Goal: Task Accomplishment & Management: Complete application form

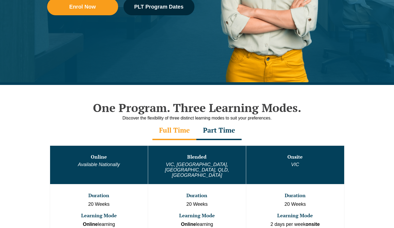
click at [166, 10] on nav "Practical Legal Training Our Practical Legal Training Program Program Dates & F…" at bounding box center [231, 22] width 301 height 28
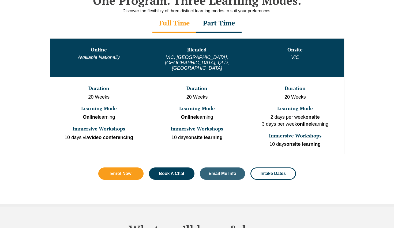
scroll to position [107, 0]
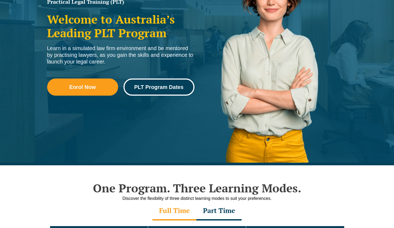
click at [177, 89] on span "PLT Program Dates" at bounding box center [158, 86] width 49 height 5
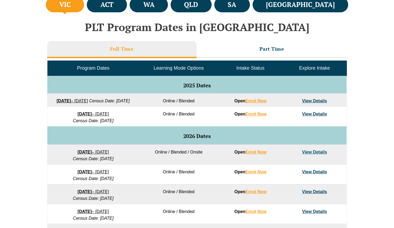
scroll to position [255, 0]
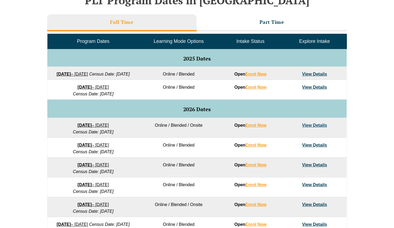
click at [310, 89] on link "View Details" at bounding box center [314, 87] width 25 height 5
